Goal: Transaction & Acquisition: Book appointment/travel/reservation

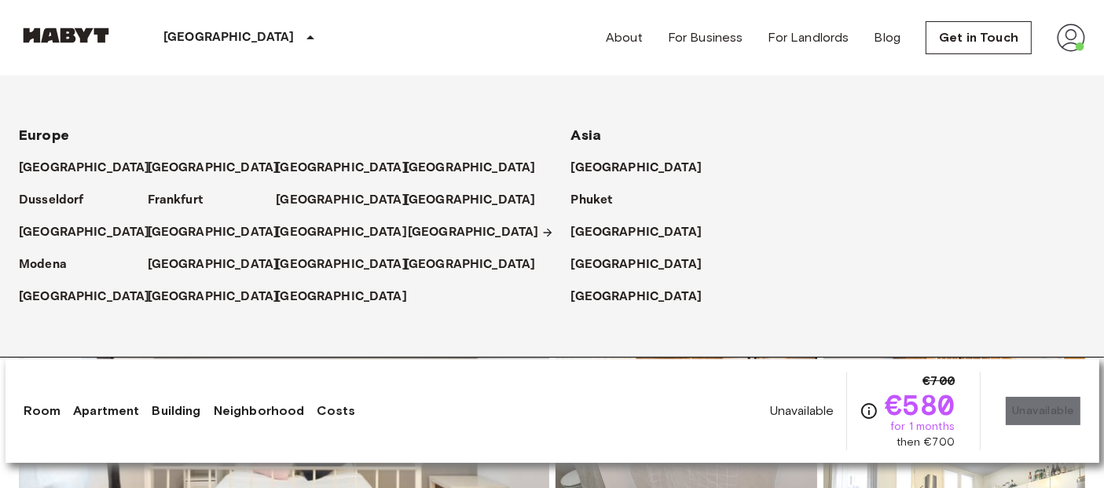
click at [414, 234] on p "[GEOGRAPHIC_DATA]" at bounding box center [473, 232] width 131 height 19
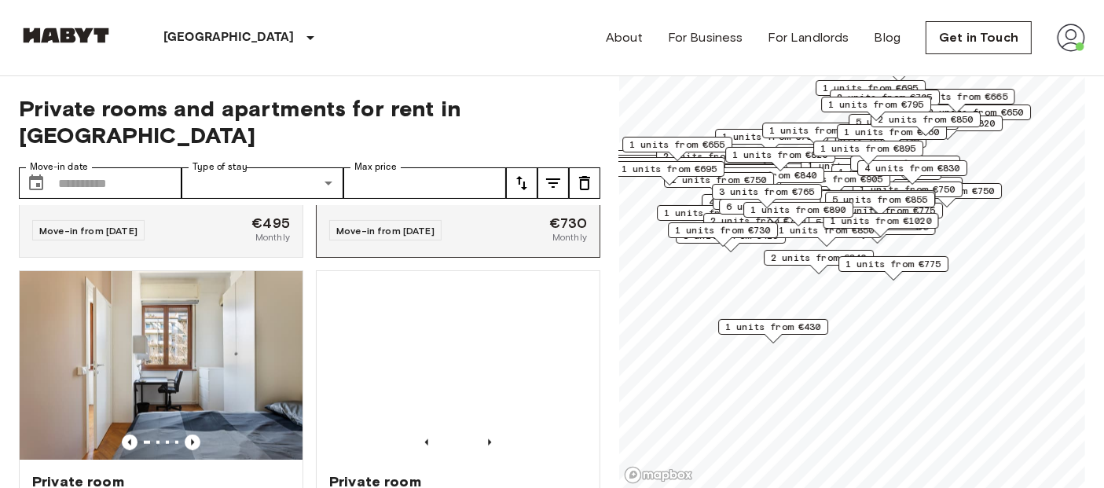
scroll to position [7935, 0]
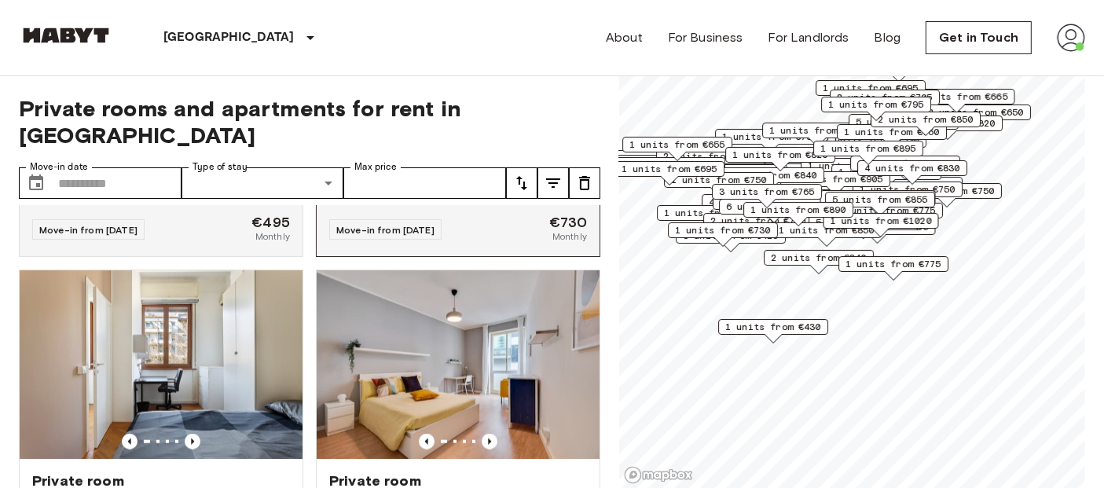
click at [428, 112] on img at bounding box center [458, 17] width 283 height 189
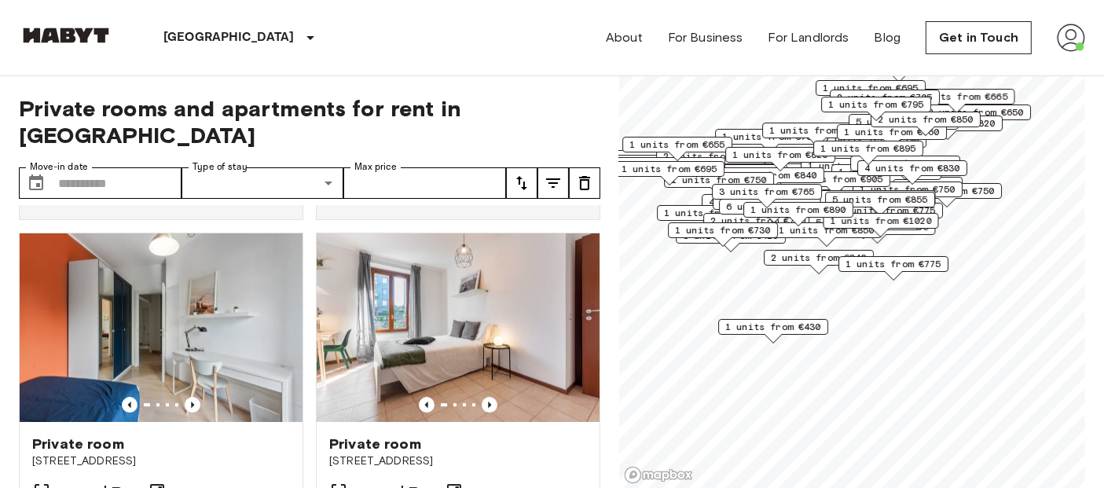
scroll to position [10746, 0]
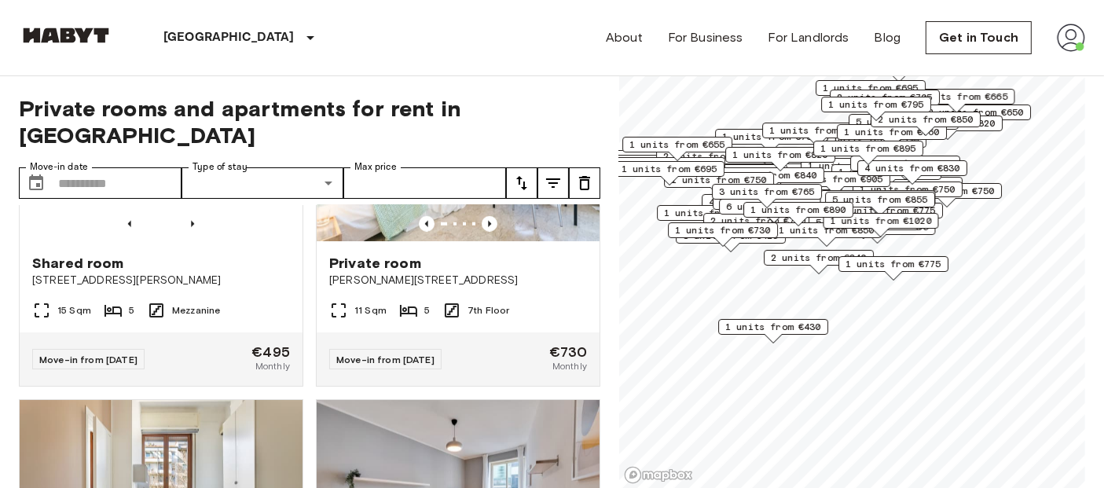
scroll to position [7807, 0]
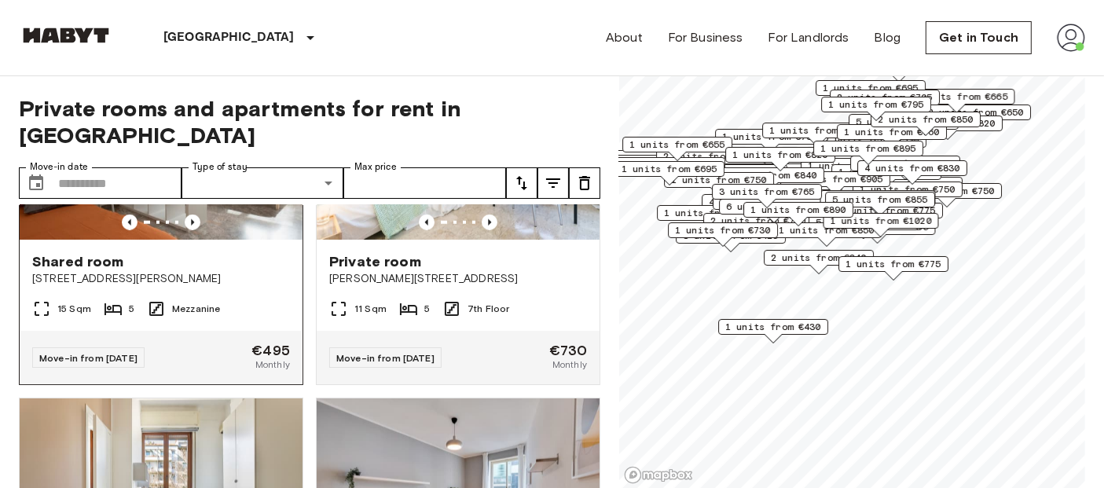
click at [174, 240] on img at bounding box center [161, 145] width 283 height 189
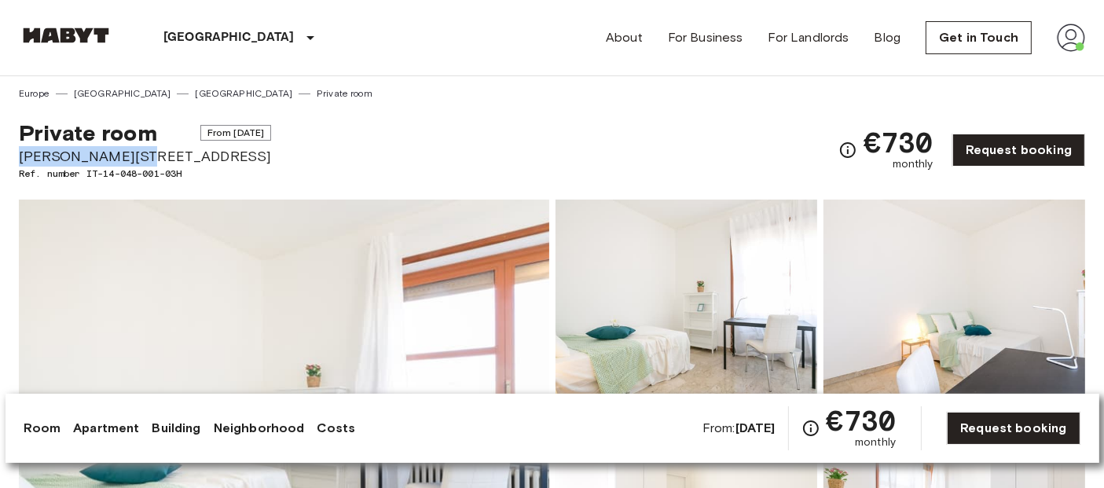
drag, startPoint x: 12, startPoint y: 156, endPoint x: 141, endPoint y: 152, distance: 129.7
copy span "Piazza Bolivar 3"
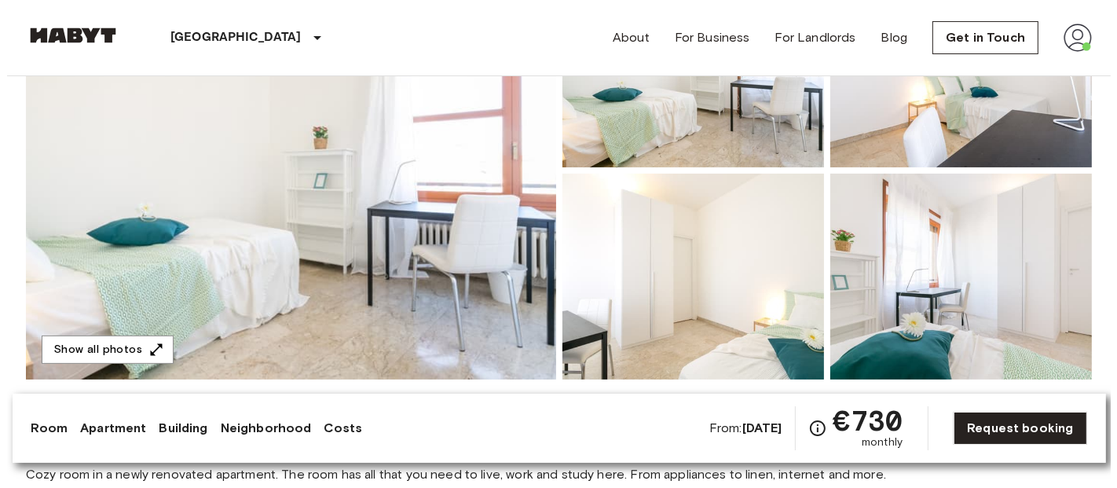
scroll to position [246, 0]
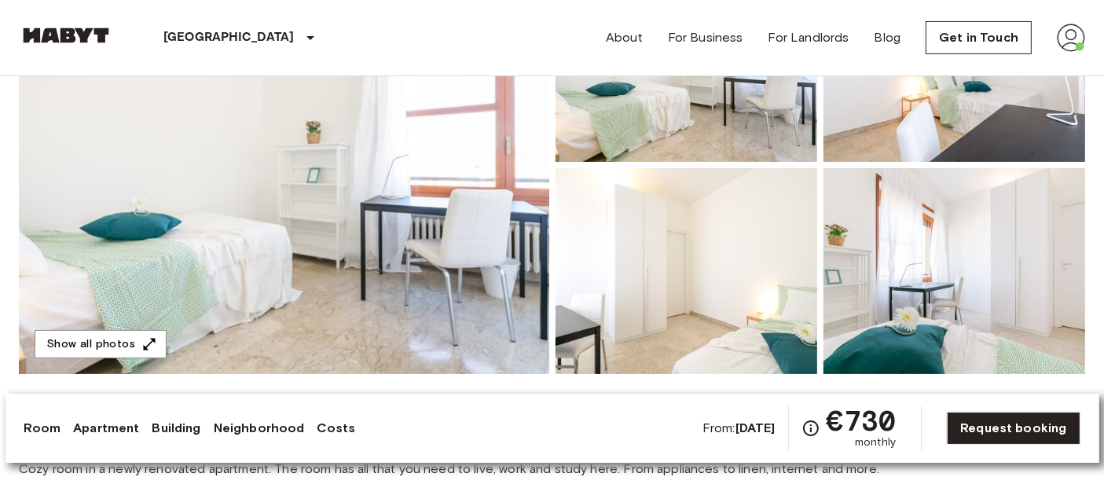
click at [211, 228] on img at bounding box center [284, 165] width 530 height 418
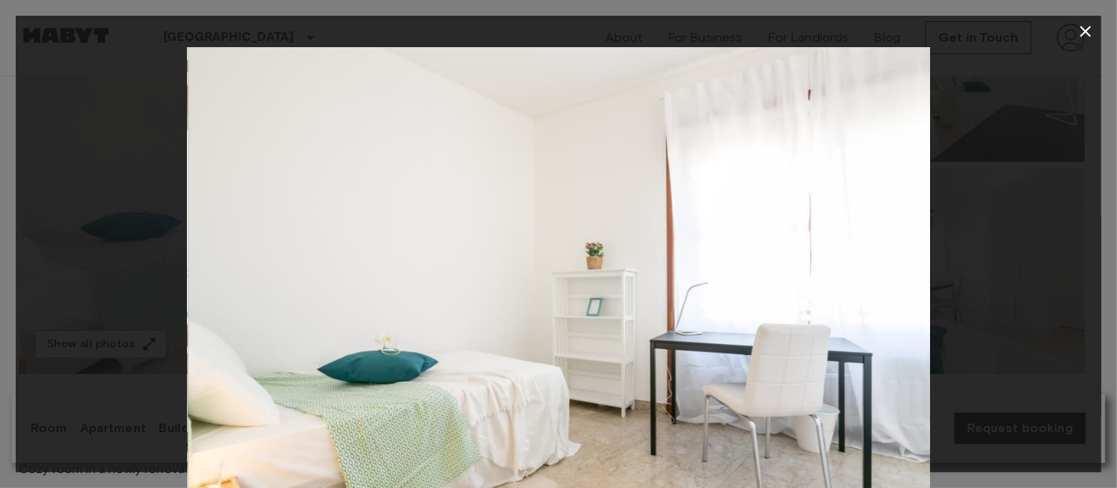
drag, startPoint x: 473, startPoint y: 200, endPoint x: 415, endPoint y: 134, distance: 88.0
click at [415, 134] on img at bounding box center [559, 294] width 742 height 495
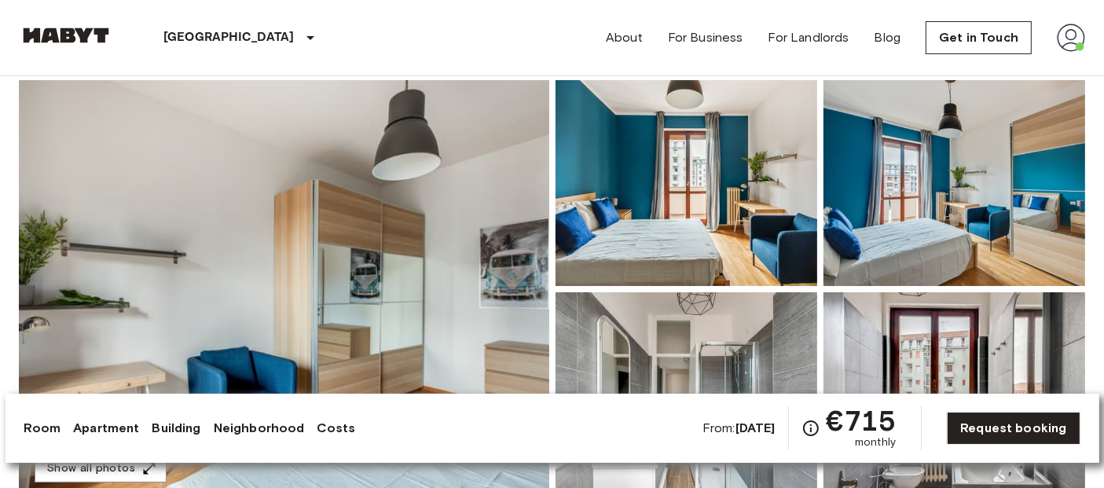
scroll to position [126, 0]
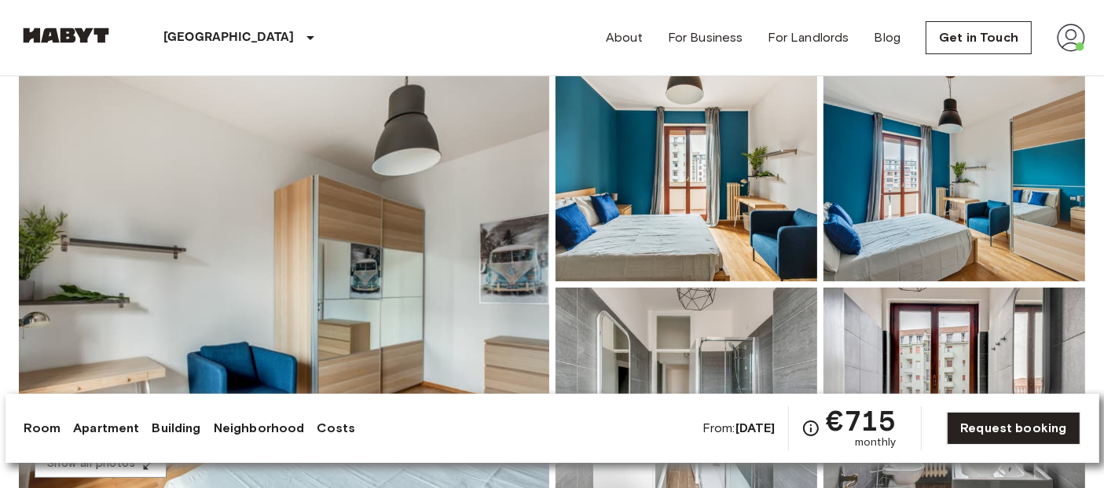
click at [333, 203] on img at bounding box center [284, 284] width 530 height 418
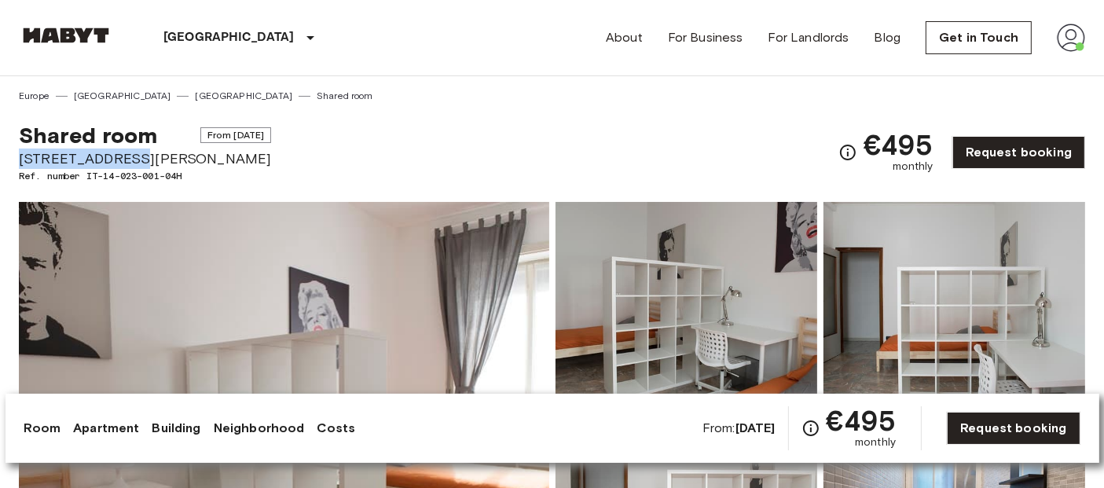
drag, startPoint x: 14, startPoint y: 158, endPoint x: 129, endPoint y: 158, distance: 114.7
copy span "Viale Piceno 36"
click at [453, 262] on img at bounding box center [284, 411] width 530 height 418
